Goal: Task Accomplishment & Management: Manage account settings

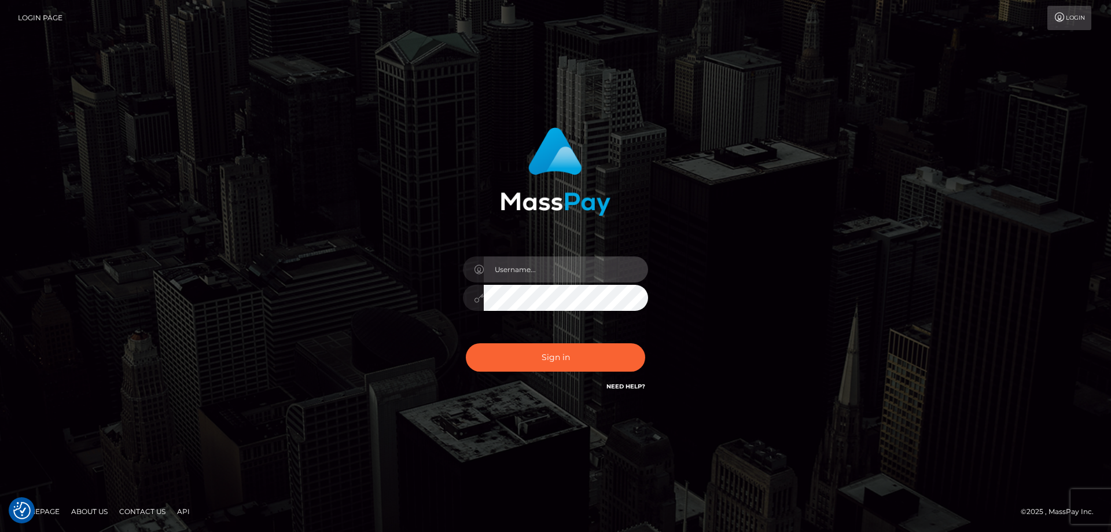
click at [533, 269] on input "text" at bounding box center [566, 269] width 164 height 26
type input "emi.throne"
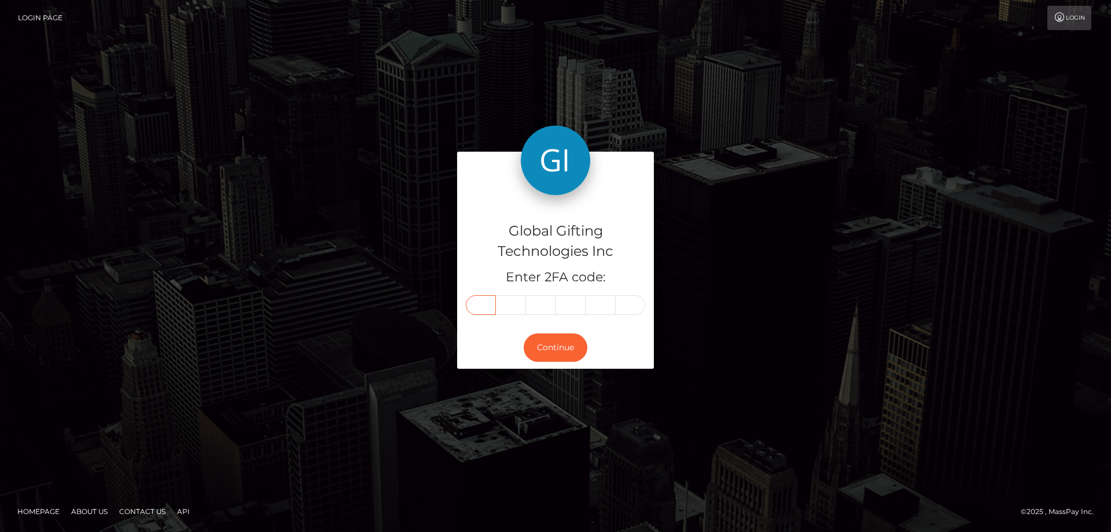
click at [477, 309] on input "text" at bounding box center [481, 305] width 30 height 20
type input "0"
type input "3"
type input "7"
type input "6"
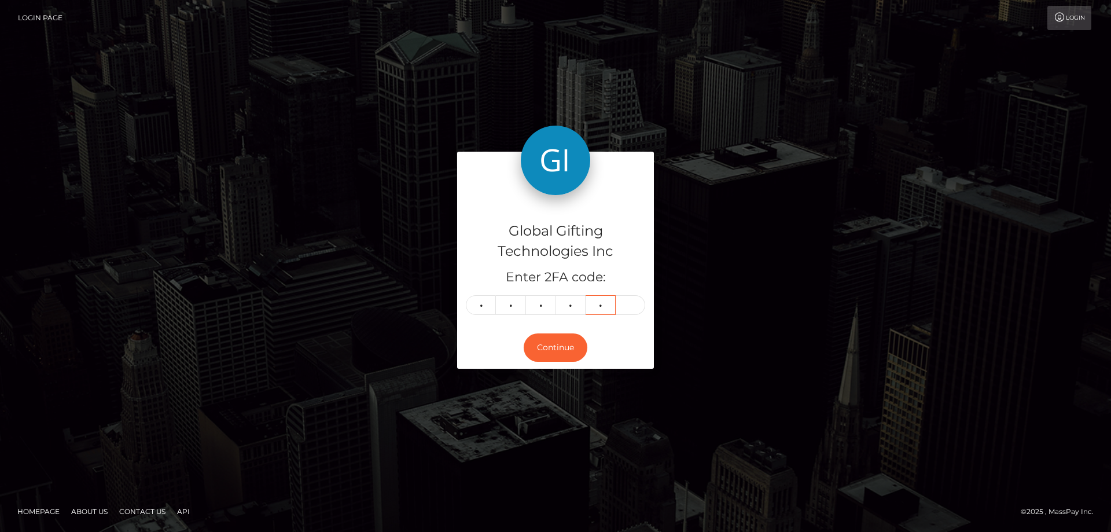
type input "0"
type input "3"
type input "2"
type input "7"
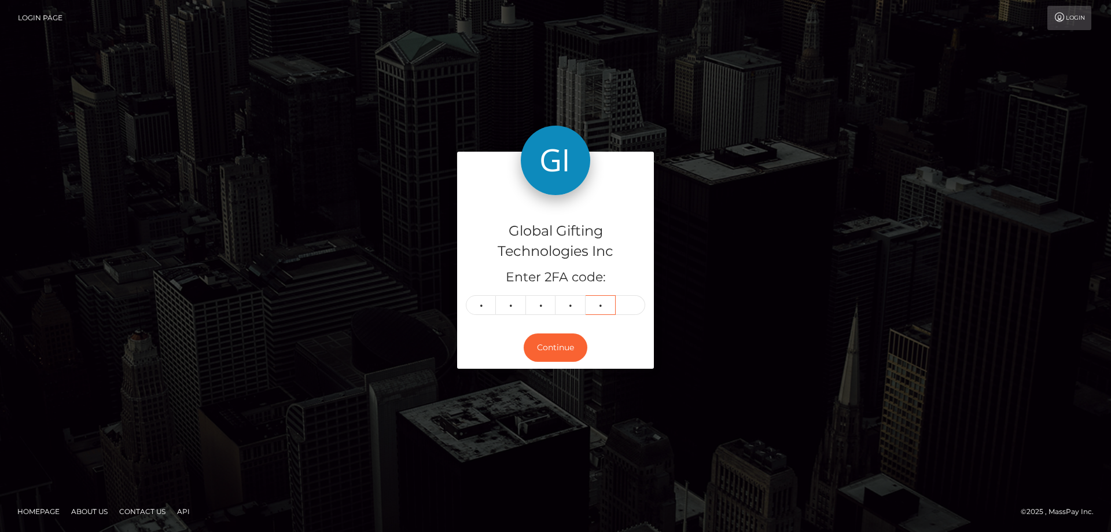
type input "6"
type input "5"
click at [546, 339] on button "Continue" at bounding box center [556, 347] width 64 height 28
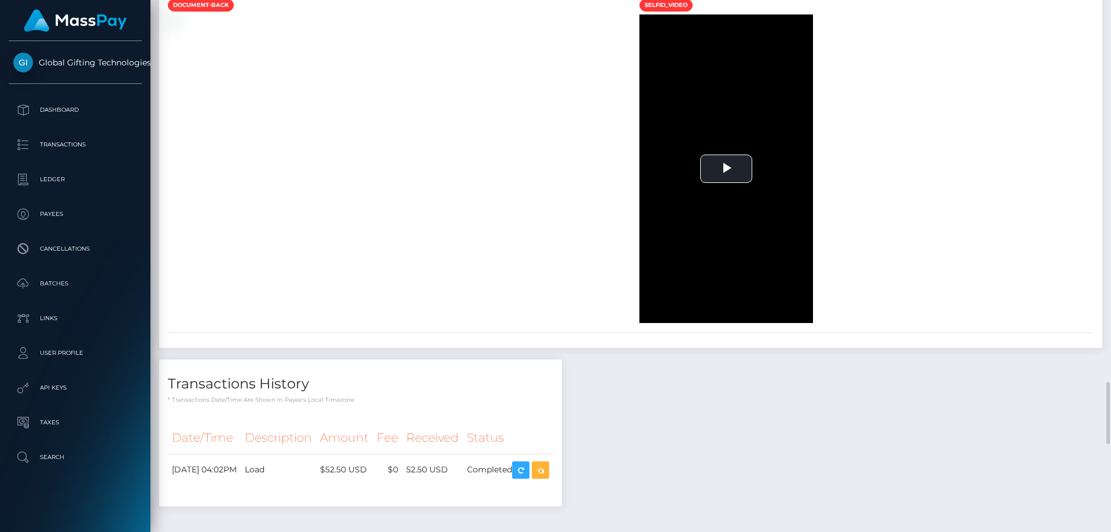
scroll to position [1793, 0]
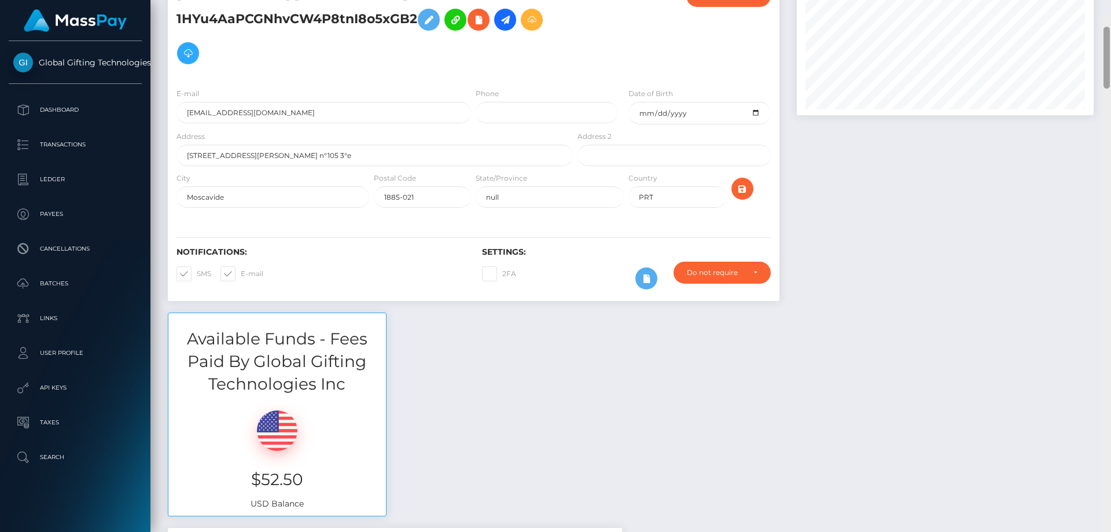
scroll to position [0, 0]
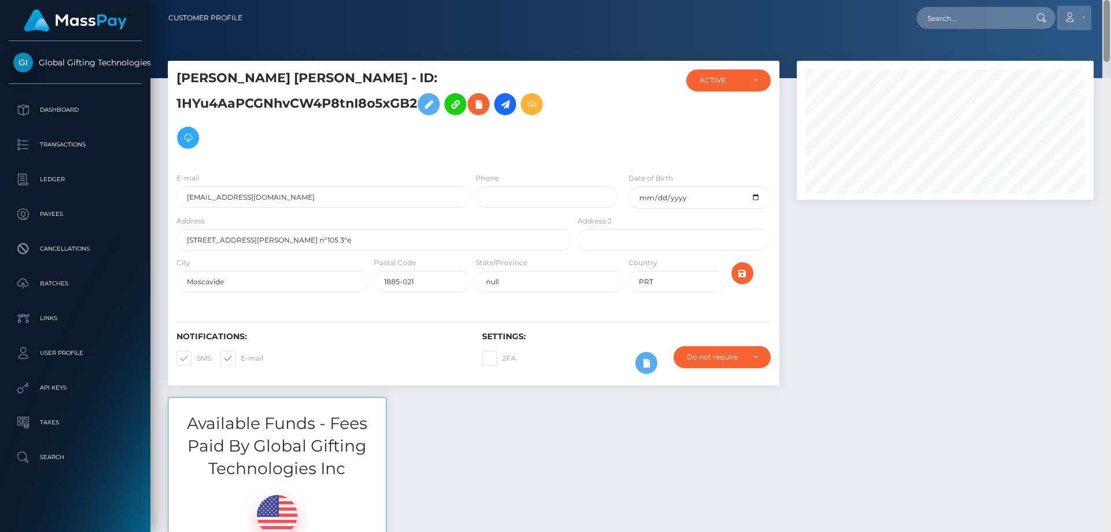
drag, startPoint x: 1108, startPoint y: 493, endPoint x: 1085, endPoint y: 23, distance: 471.5
click at [1085, 23] on div "Customer Profile Loading... Loading..." at bounding box center [630, 266] width 960 height 532
